Goal: Find specific page/section: Find specific page/section

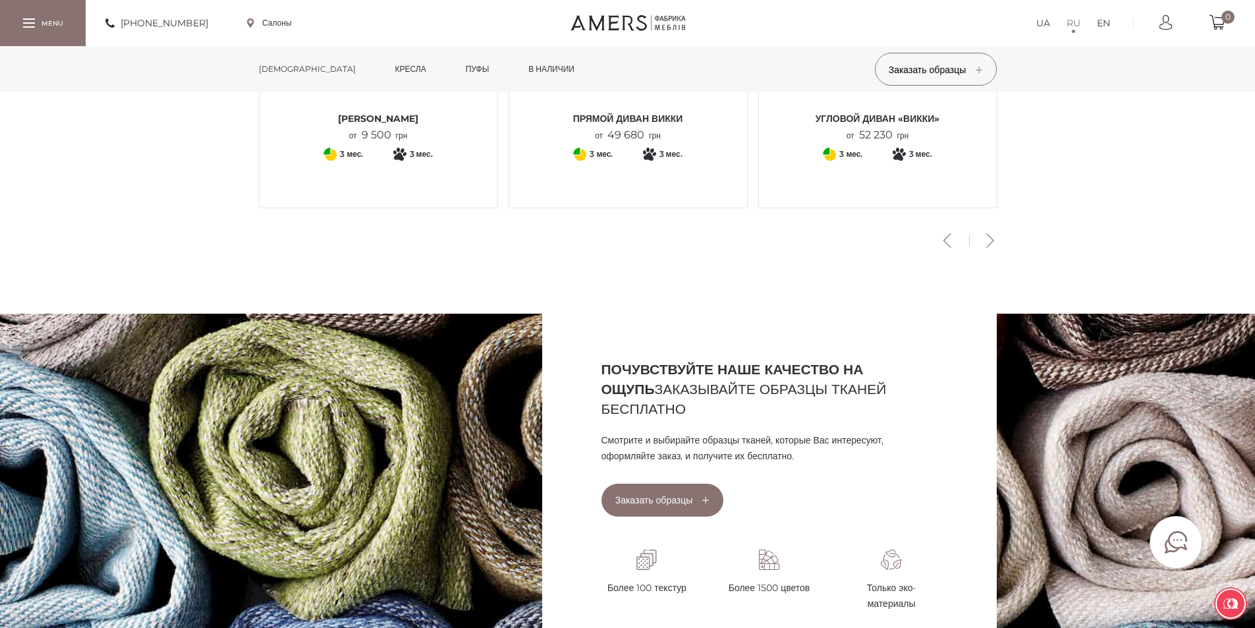
scroll to position [593, 0]
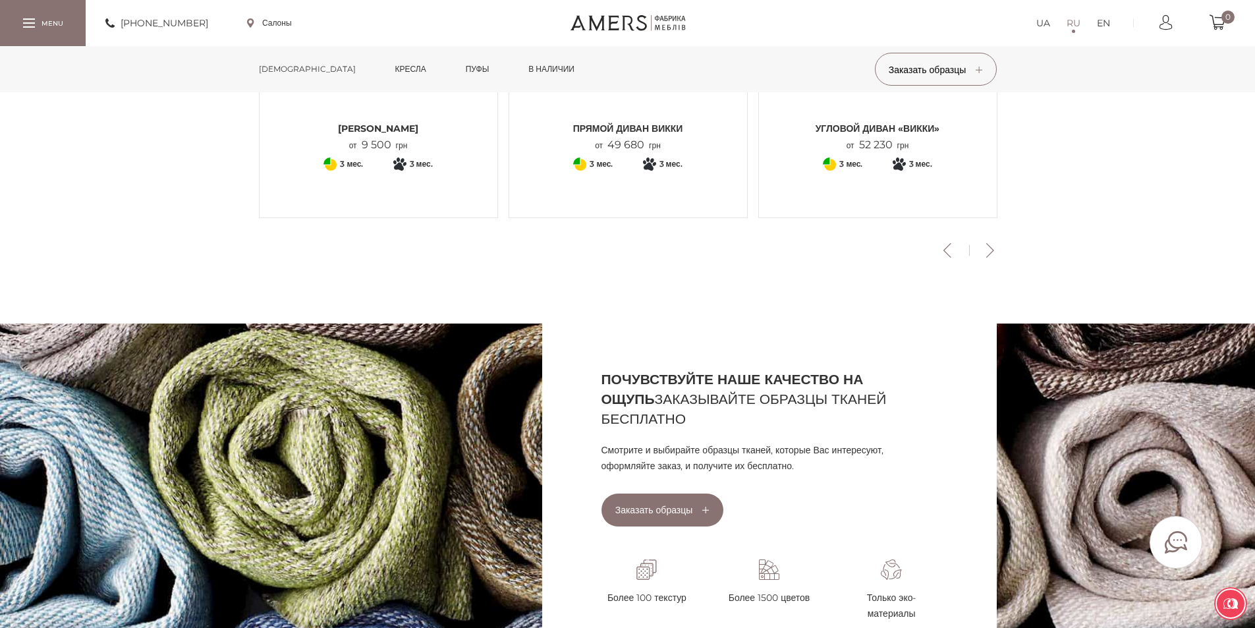
click at [271, 68] on link "[DEMOGRAPHIC_DATA]" at bounding box center [307, 69] width 117 height 46
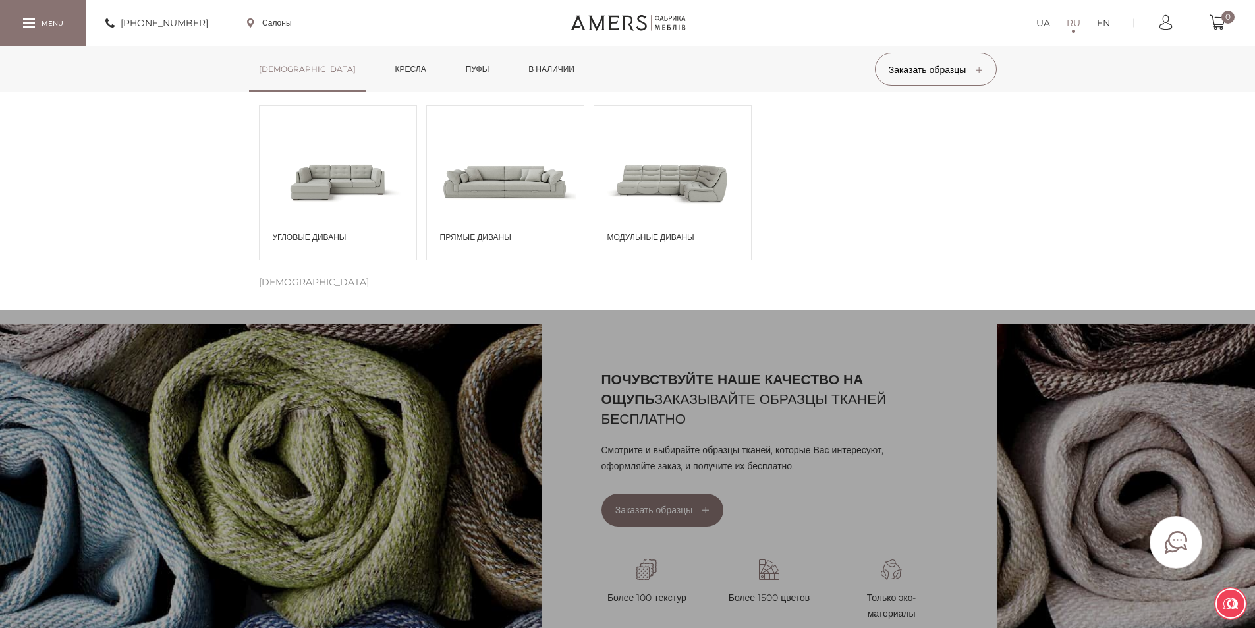
click at [517, 181] on span at bounding box center [505, 182] width 157 height 92
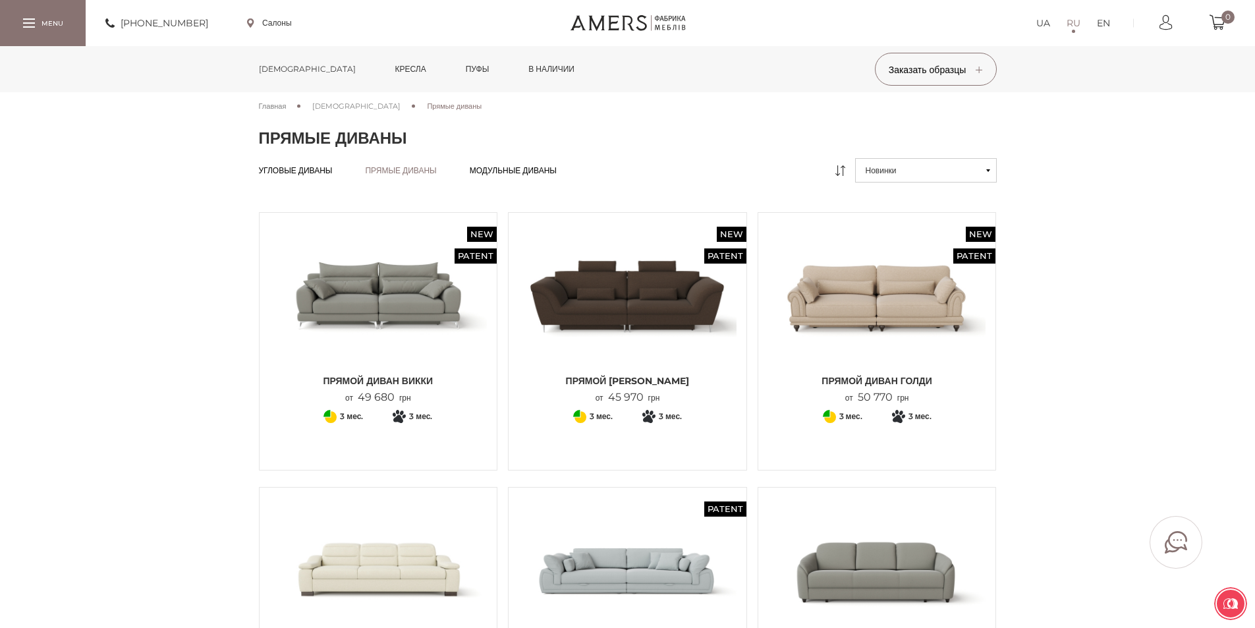
click at [986, 170] on icon at bounding box center [988, 170] width 4 height 3
click at [988, 168] on button "Новинки" at bounding box center [926, 170] width 142 height 24
click at [937, 217] on link "Від дешевих до дорогих" at bounding box center [926, 218] width 142 height 24
